Goal: Transaction & Acquisition: Obtain resource

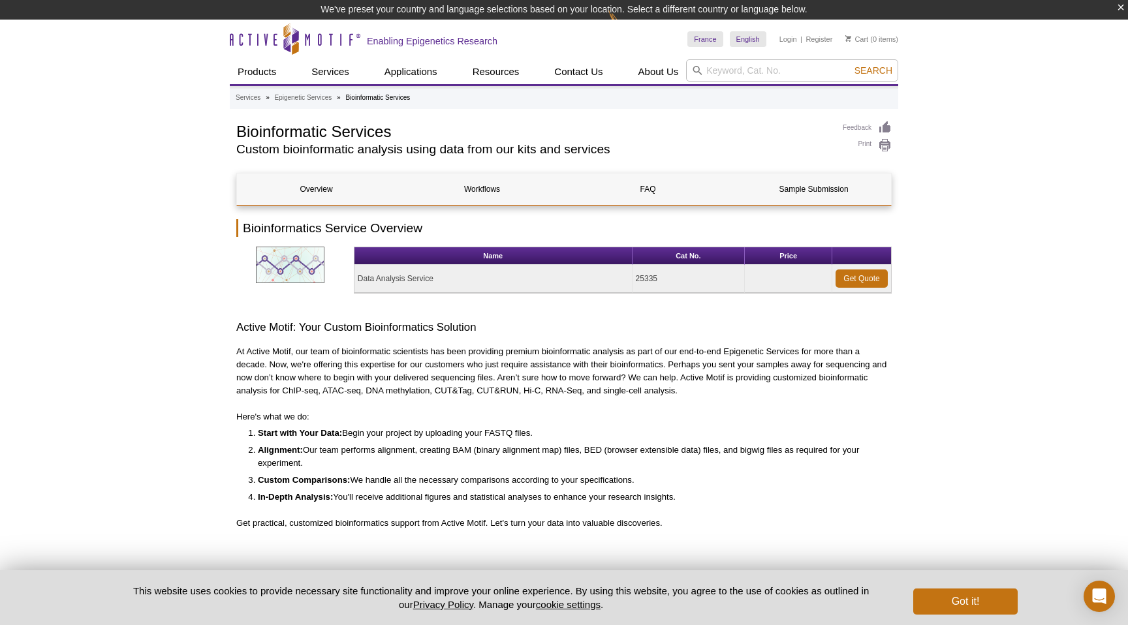
click at [651, 280] on td "25335" at bounding box center [688, 279] width 113 height 28
click at [891, 326] on h3 "Active Motif: Your Custom Bioinformatics Solution" at bounding box center [563, 328] width 655 height 16
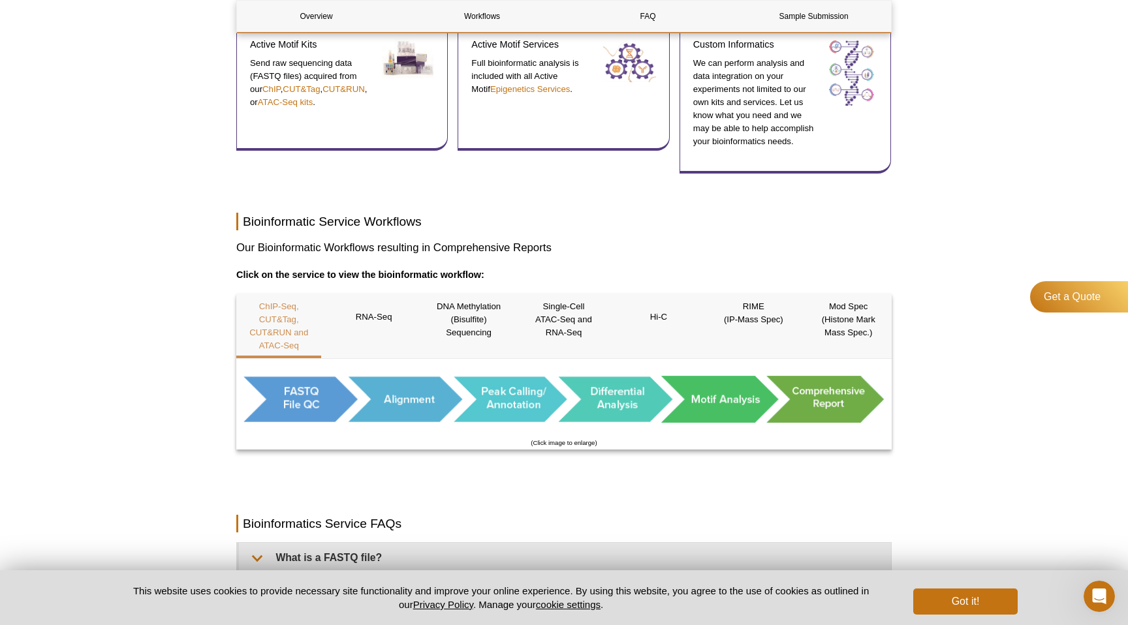
scroll to position [551, 0]
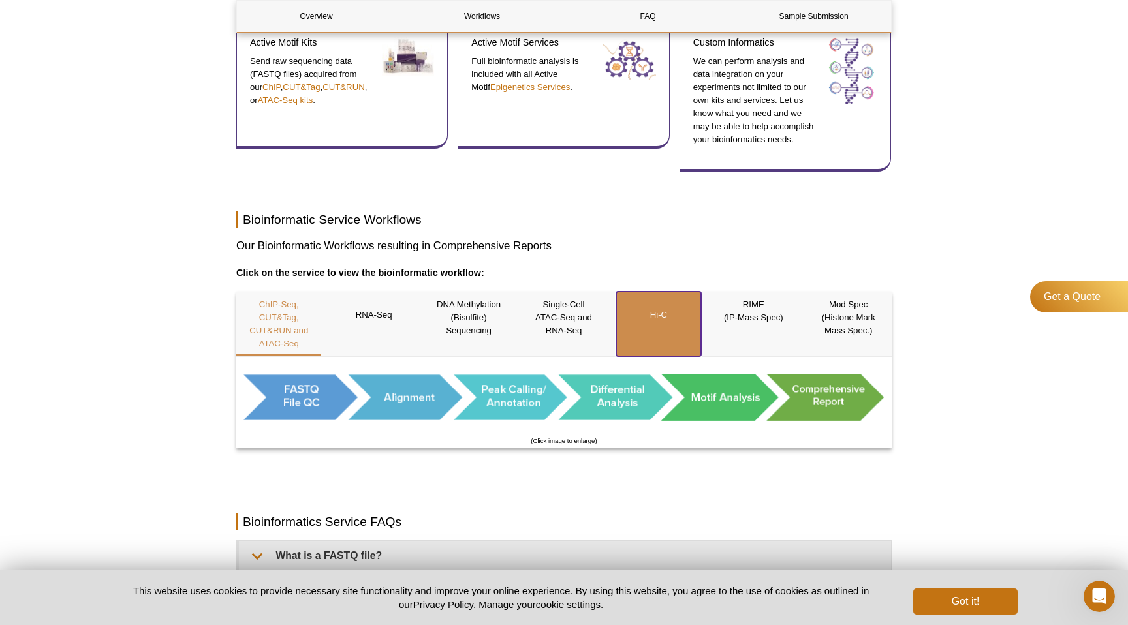
click at [651, 318] on p "Hi-C" at bounding box center [658, 315] width 85 height 34
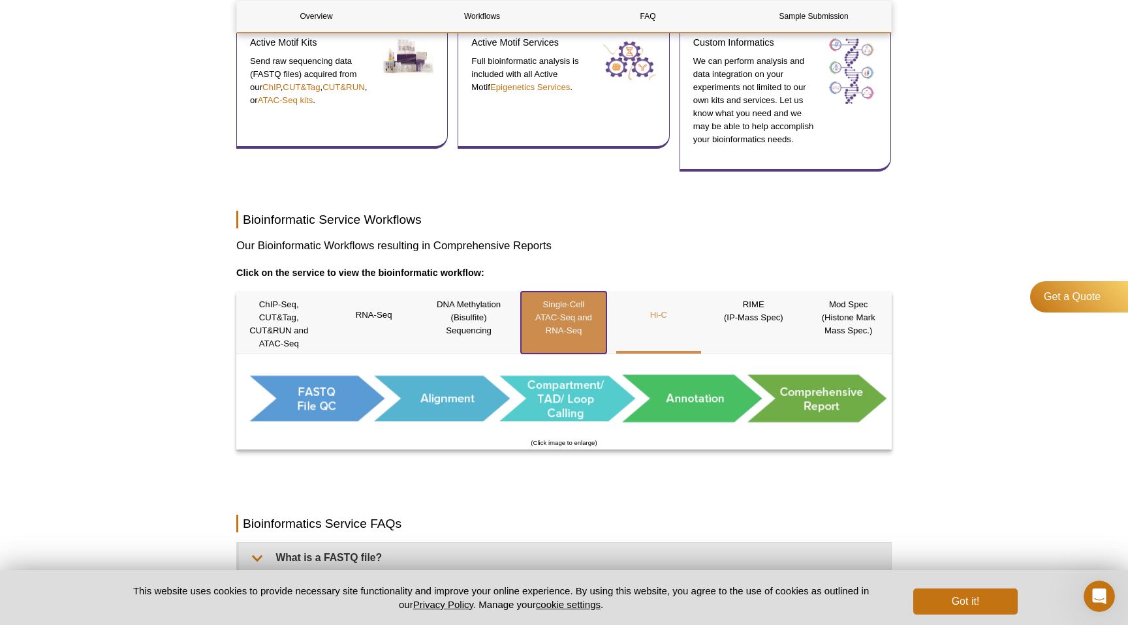
click at [575, 315] on p "Single-Cell ATAC-Seq and RNA-Seq" at bounding box center [563, 317] width 85 height 39
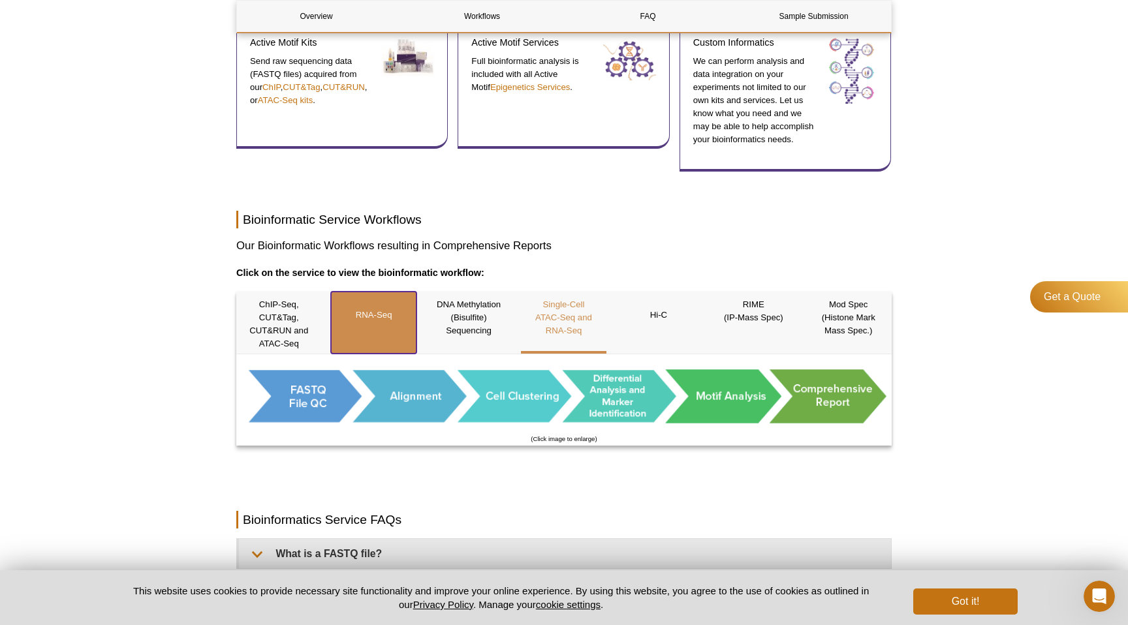
click at [391, 311] on p "RNA-Seq" at bounding box center [373, 315] width 85 height 34
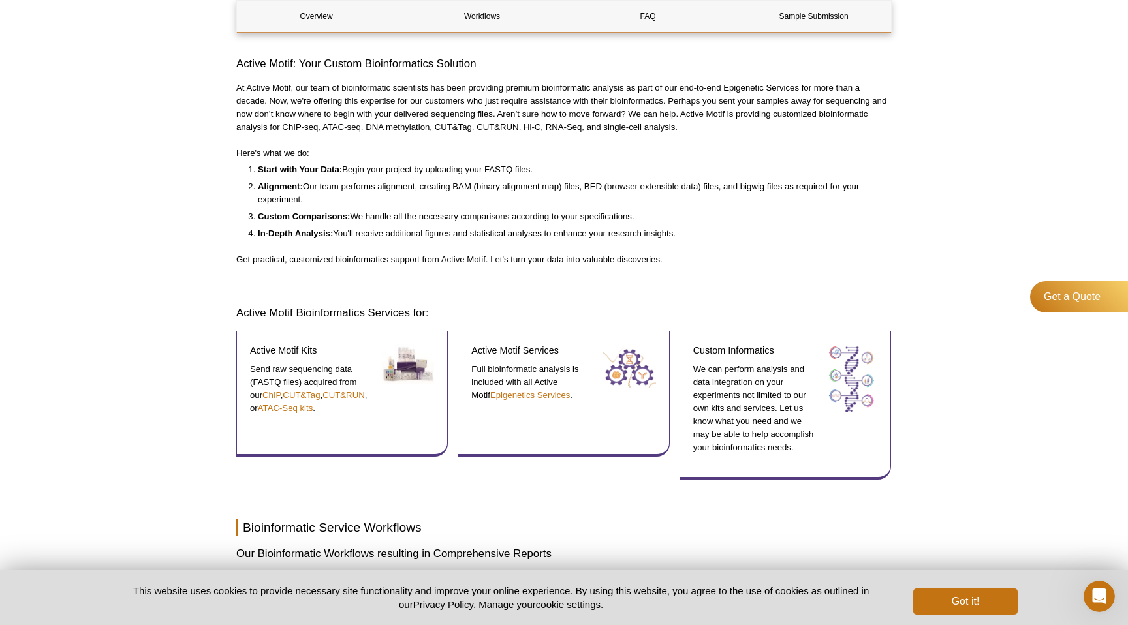
scroll to position [9, 0]
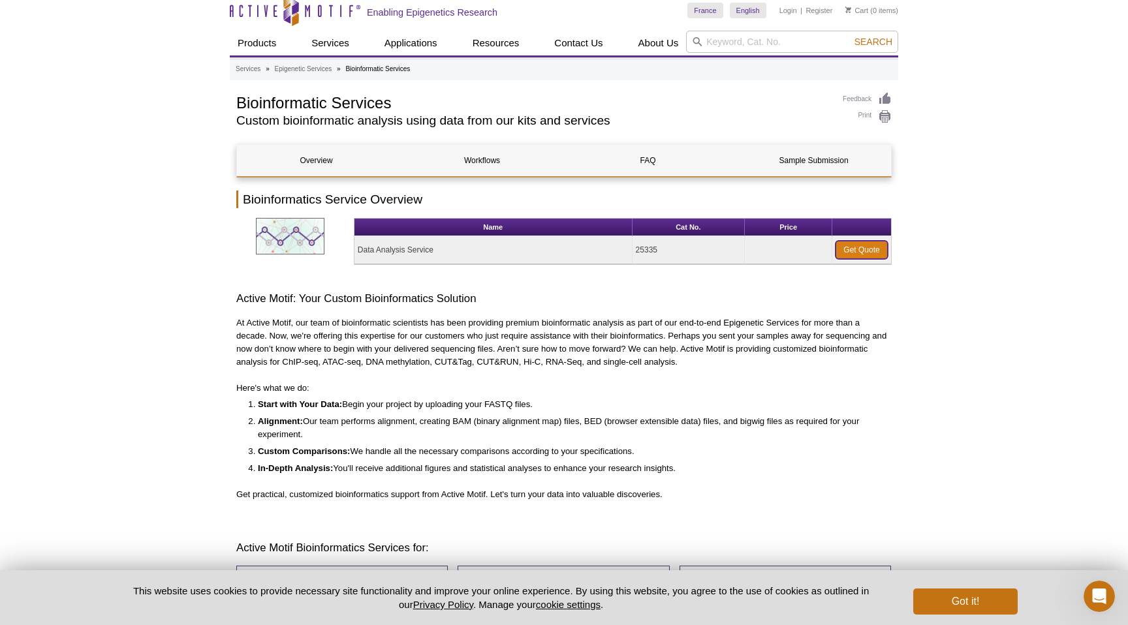
click at [844, 243] on link "Get Quote" at bounding box center [861, 250] width 52 height 18
